Goal: Complete application form

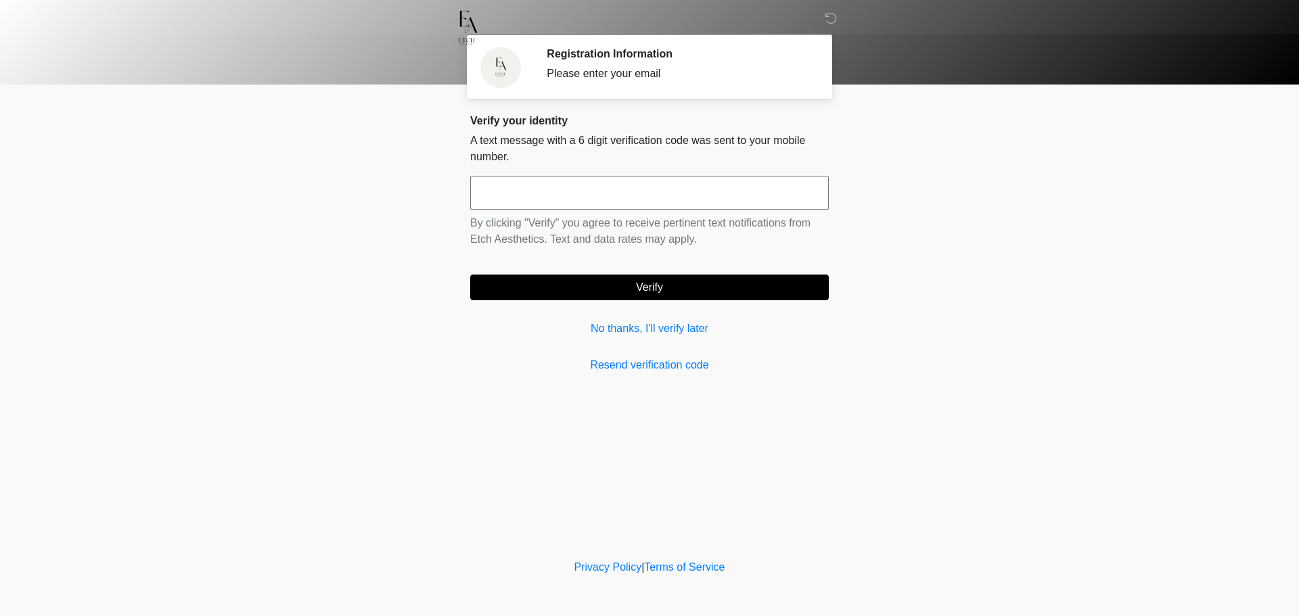
click at [617, 181] on input "text" at bounding box center [649, 193] width 359 height 34
type input "******"
click at [681, 283] on button "Verify" at bounding box center [649, 288] width 359 height 26
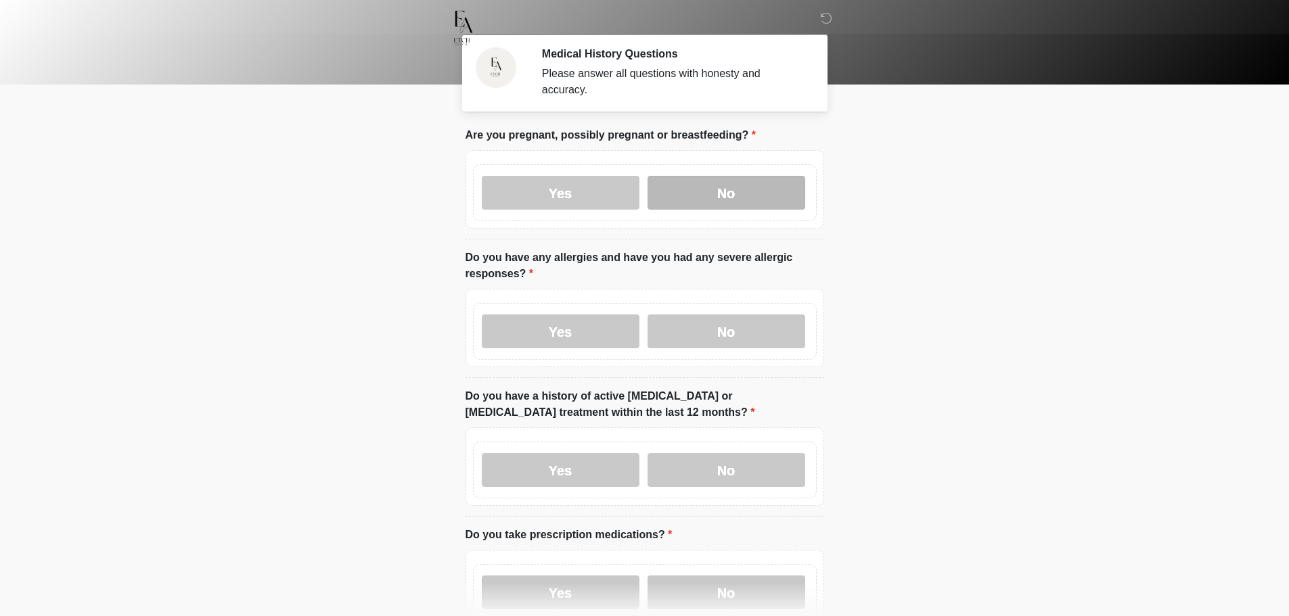
click at [701, 176] on label "No" at bounding box center [726, 193] width 158 height 34
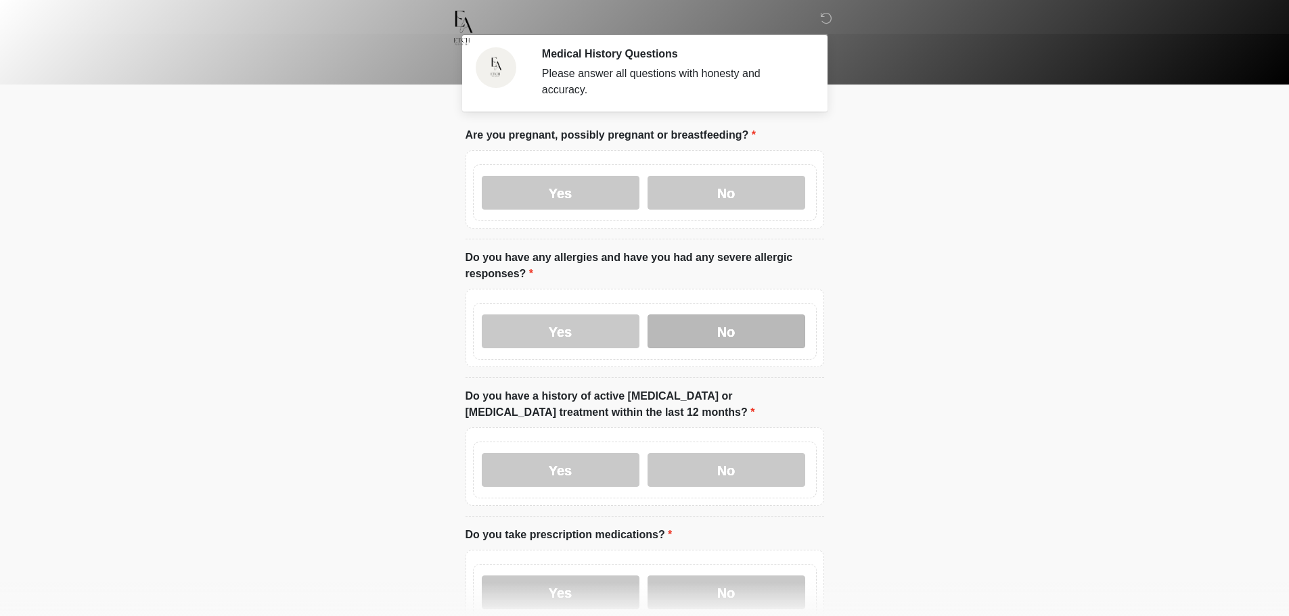
click at [731, 315] on label "No" at bounding box center [726, 332] width 158 height 34
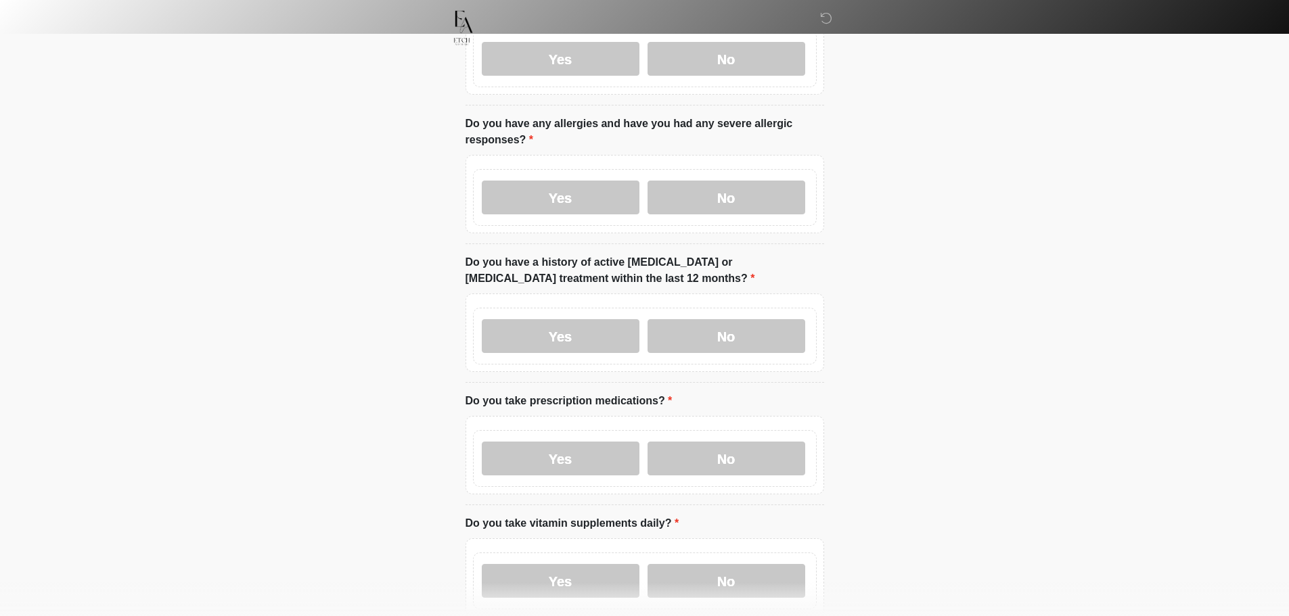
scroll to position [135, 0]
click at [706, 318] on label "No" at bounding box center [726, 335] width 158 height 34
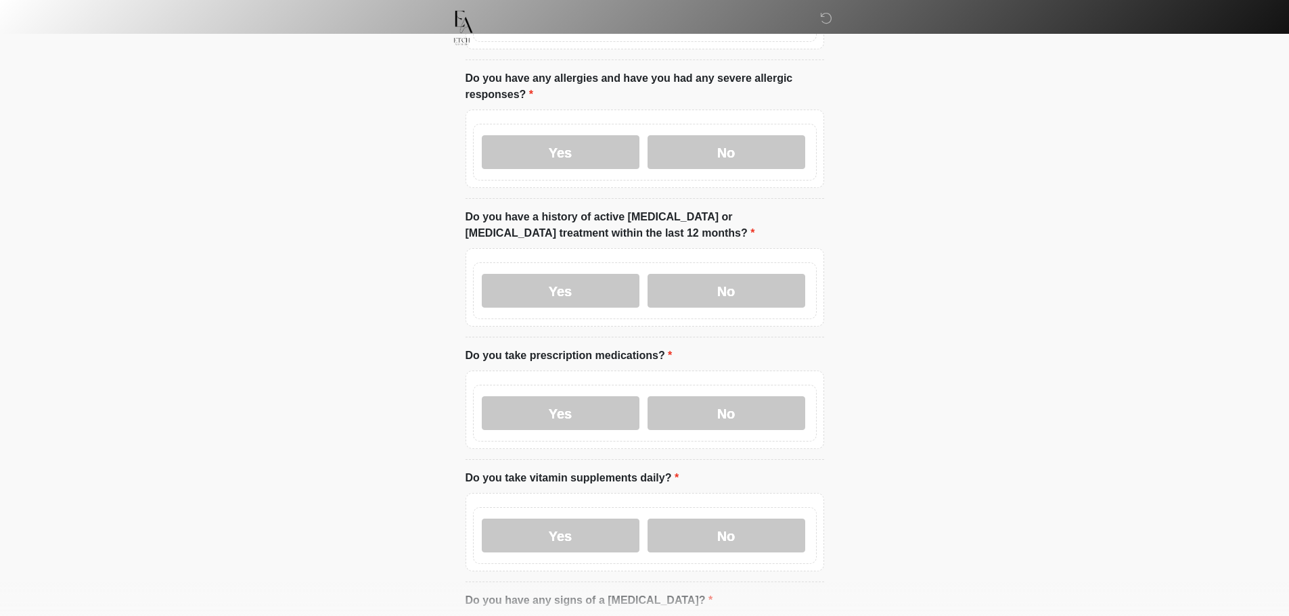
scroll to position [203, 0]
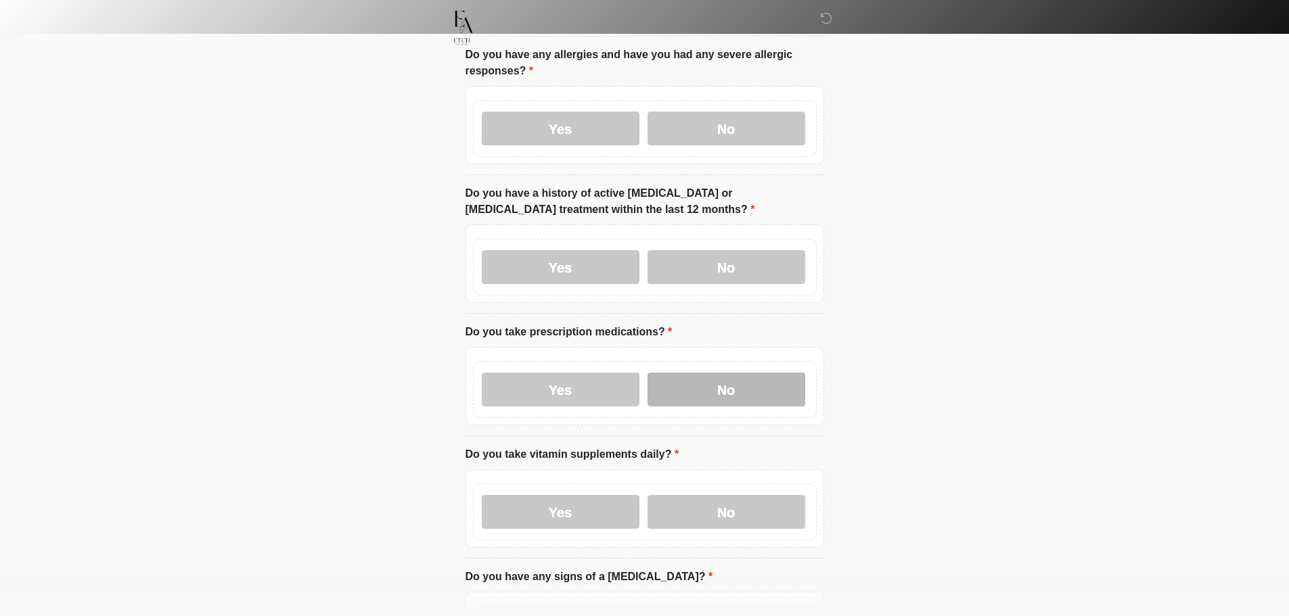
click at [734, 373] on label "No" at bounding box center [726, 390] width 158 height 34
click at [618, 499] on label "Yes" at bounding box center [561, 512] width 158 height 34
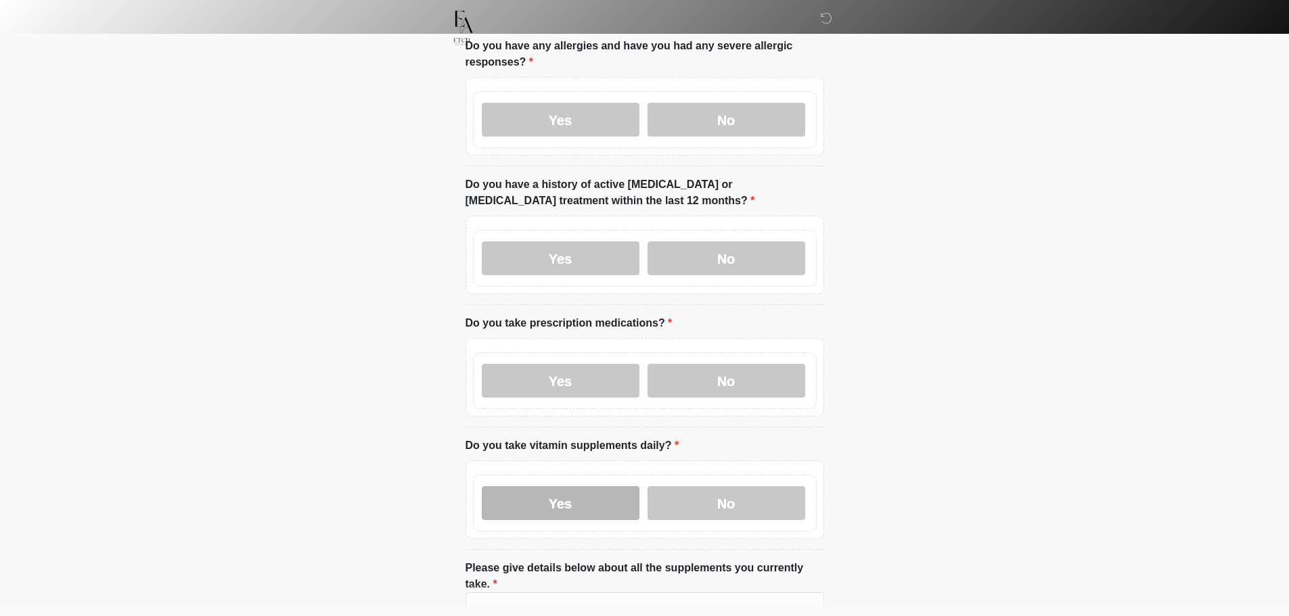
scroll to position [338, 0]
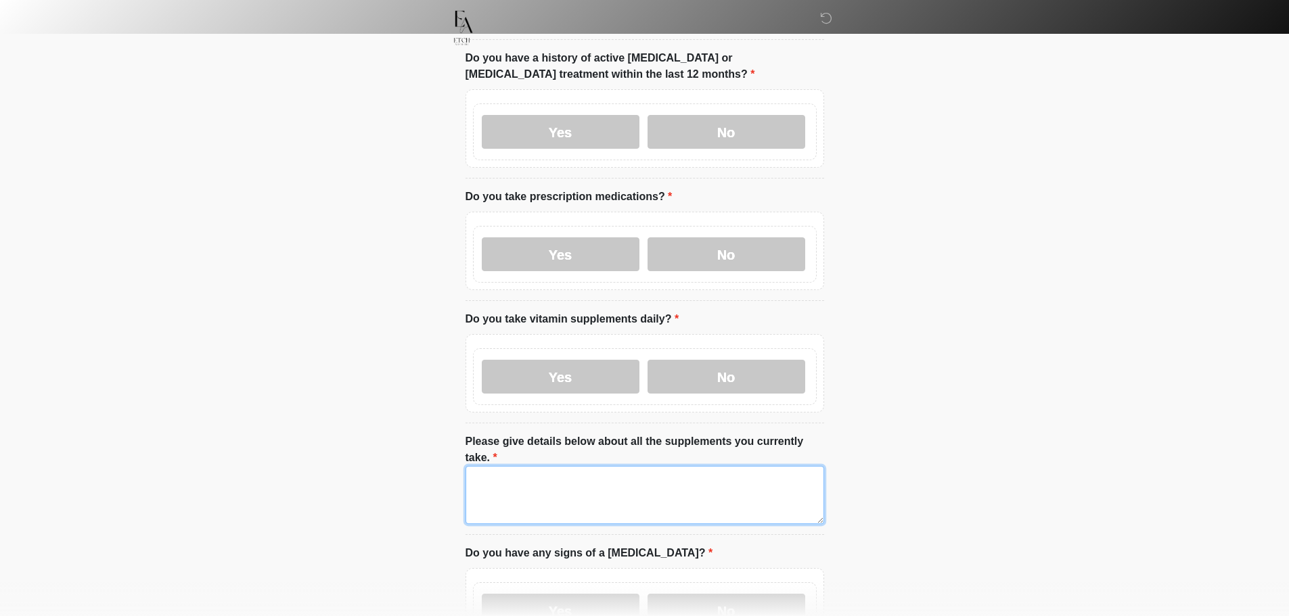
click at [602, 466] on textarea "Please give details below about all the supplements you currently take." at bounding box center [644, 495] width 359 height 58
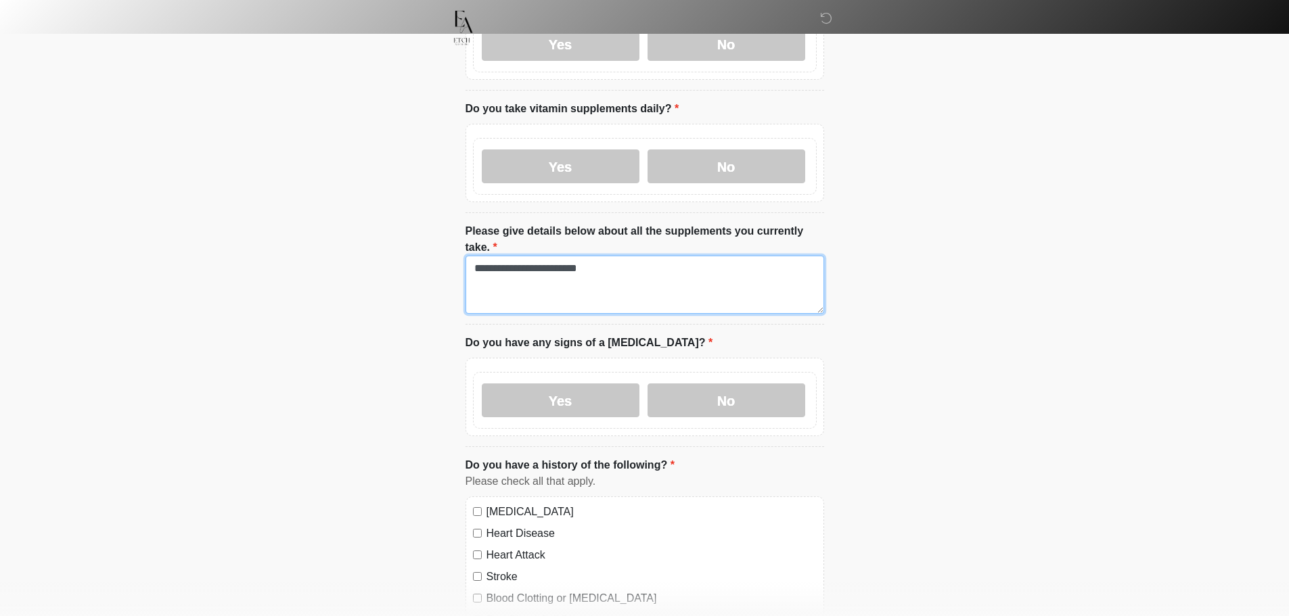
scroll to position [609, 0]
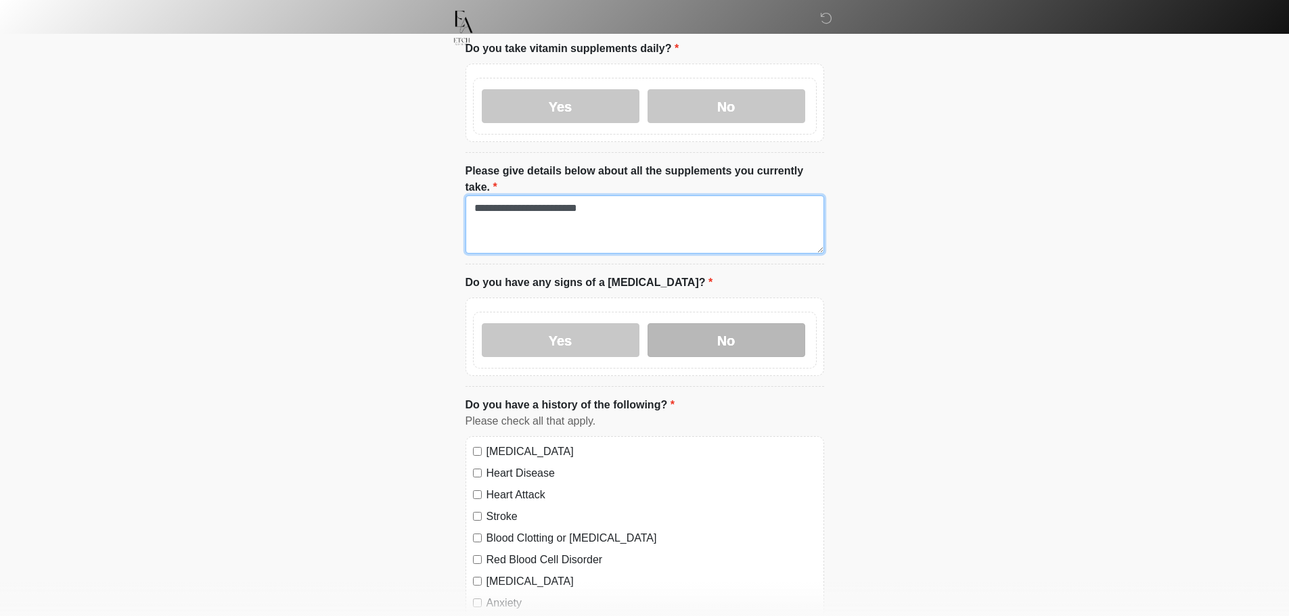
type textarea "**********"
click at [718, 323] on label "No" at bounding box center [726, 340] width 158 height 34
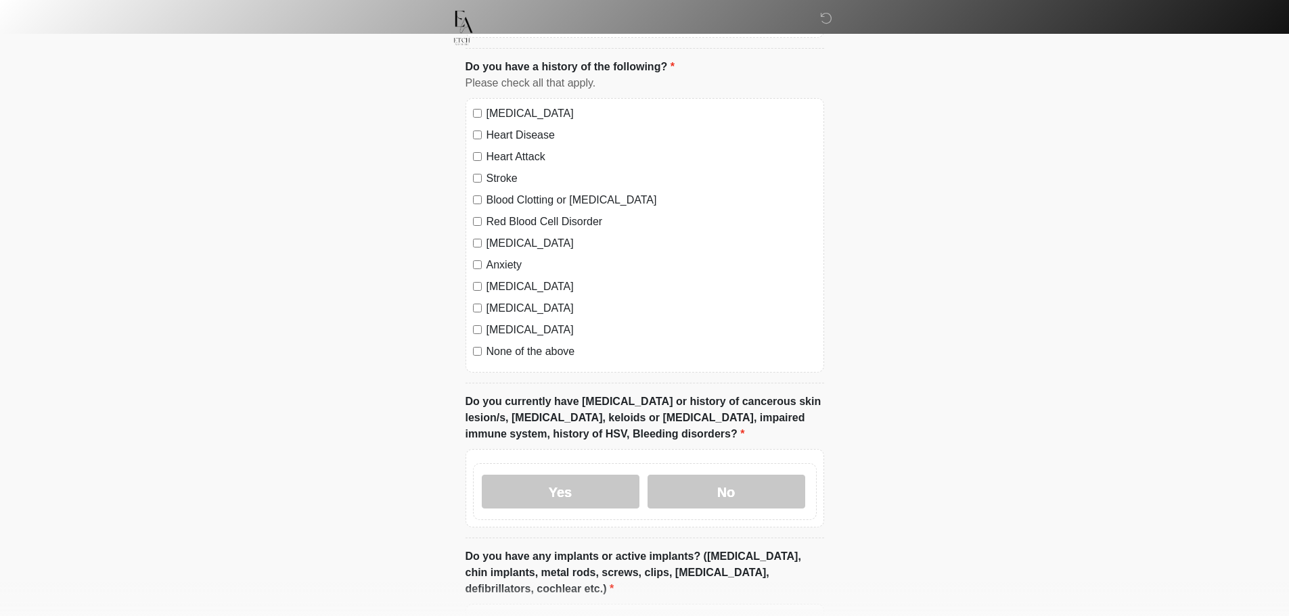
scroll to position [879, 0]
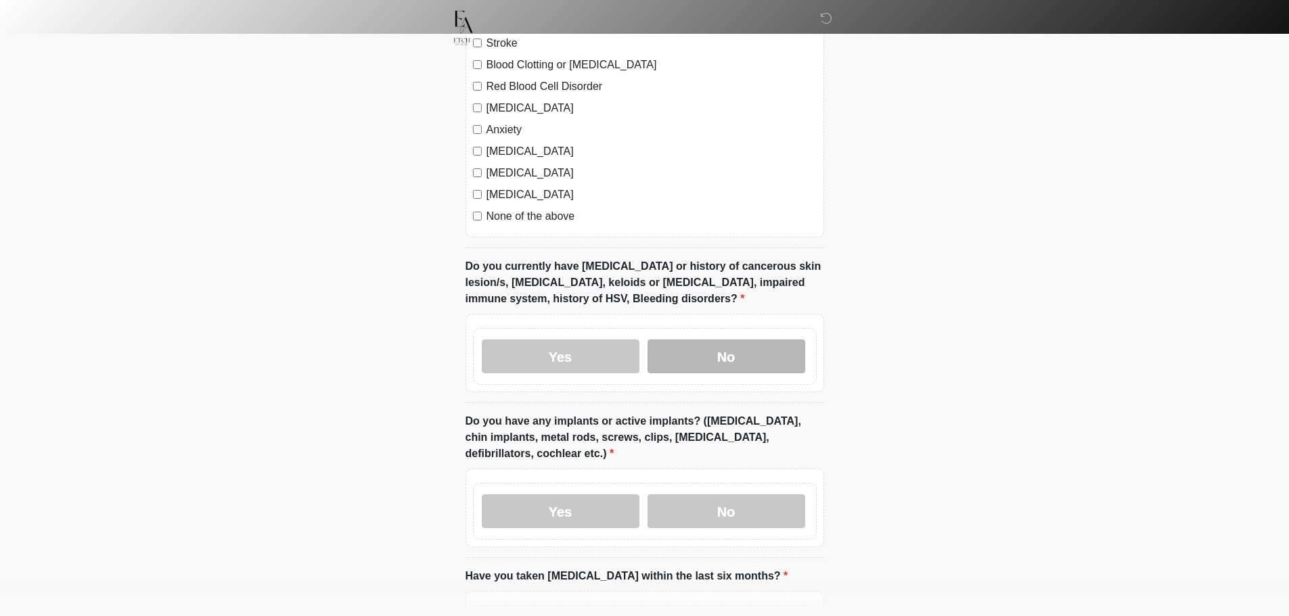
click at [702, 340] on label "No" at bounding box center [726, 357] width 158 height 34
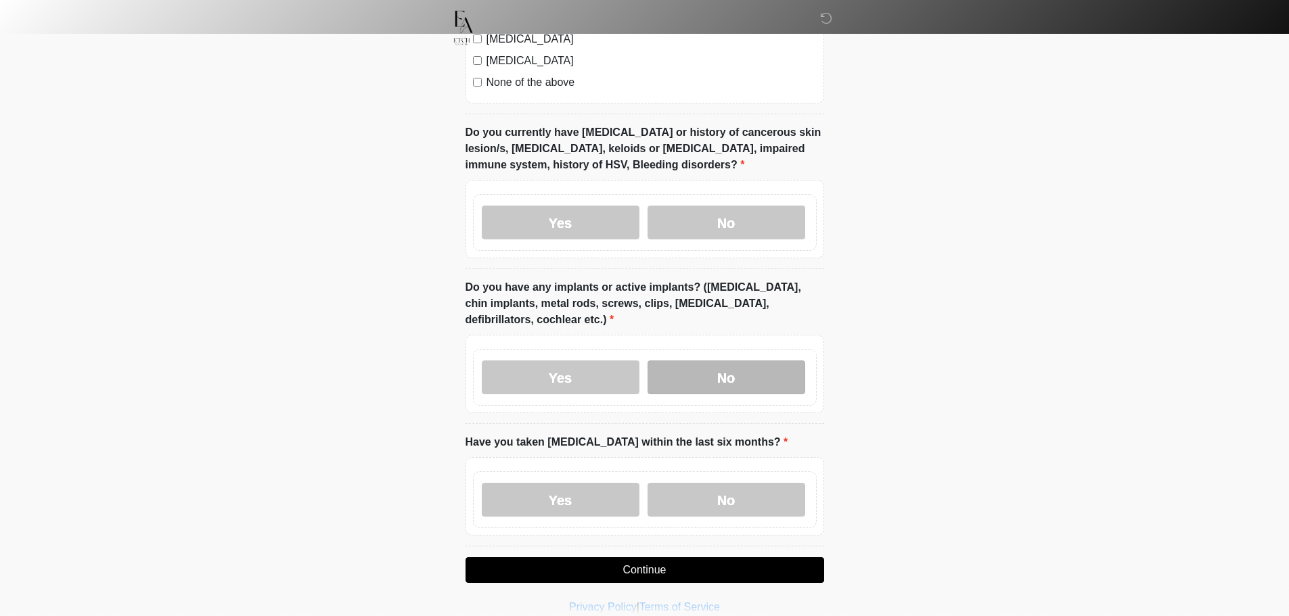
scroll to position [1218, 0]
click at [718, 359] on label "No" at bounding box center [726, 376] width 158 height 34
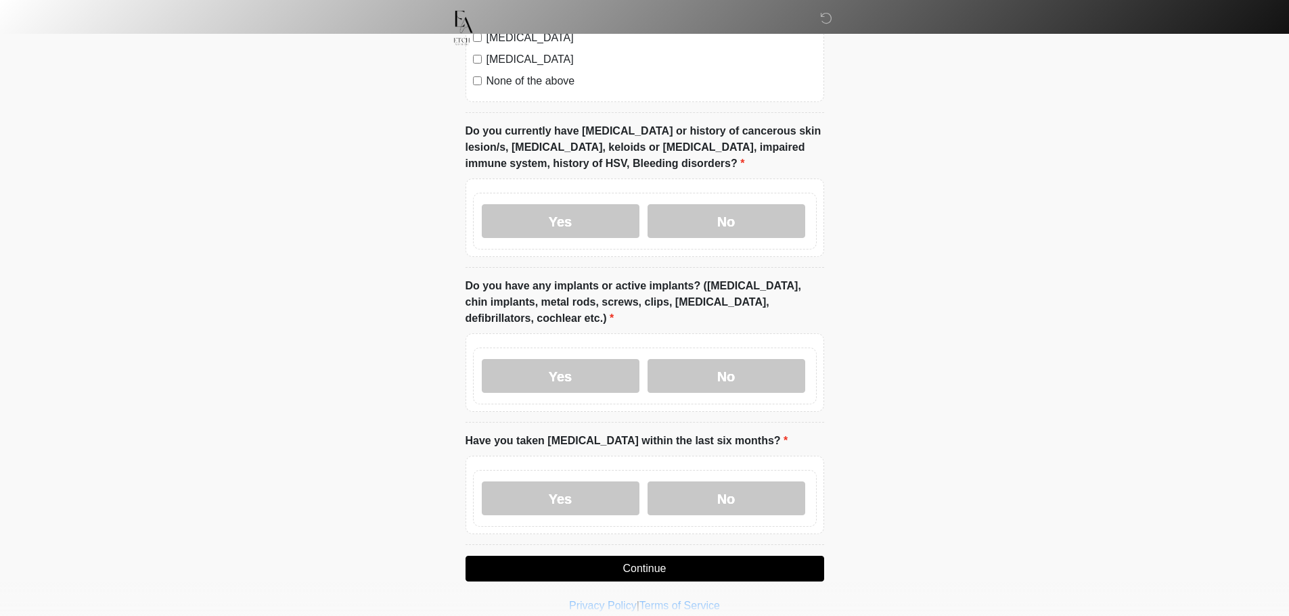
click at [732, 487] on div "Yes No" at bounding box center [645, 498] width 344 height 57
click at [737, 482] on label "No" at bounding box center [726, 499] width 158 height 34
click at [719, 556] on button "Continue" at bounding box center [644, 569] width 359 height 26
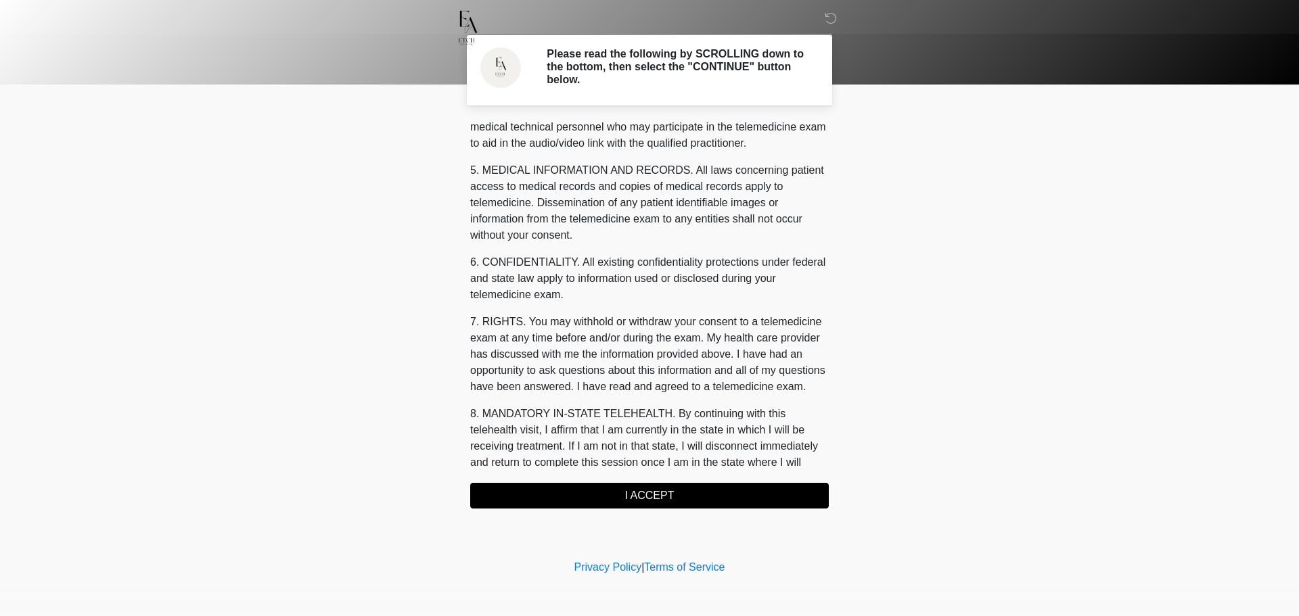
scroll to position [439, 0]
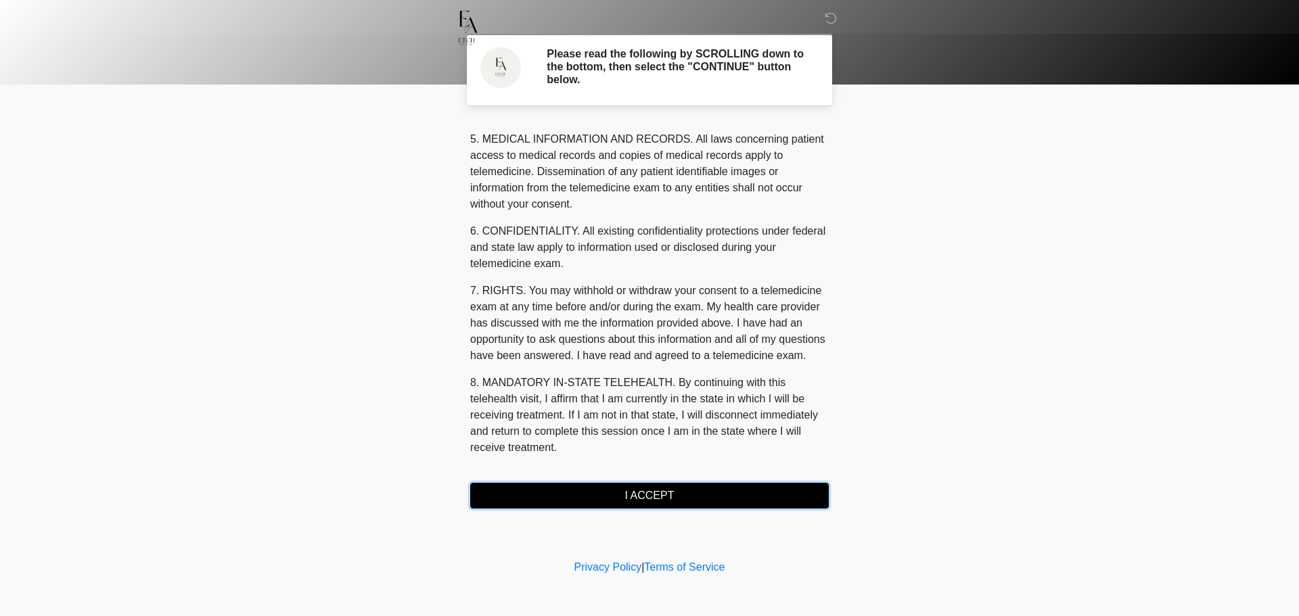
click at [699, 490] on button "I ACCEPT" at bounding box center [649, 496] width 359 height 26
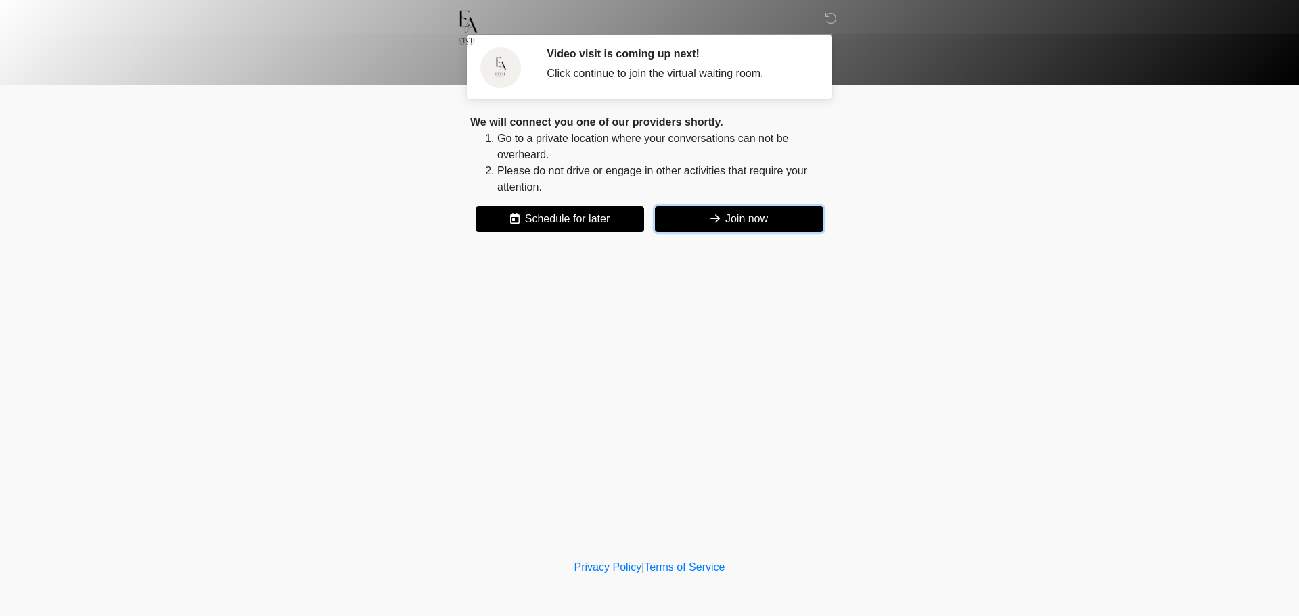
click at [736, 212] on button "Join now" at bounding box center [739, 219] width 168 height 26
